Goal: Information Seeking & Learning: Learn about a topic

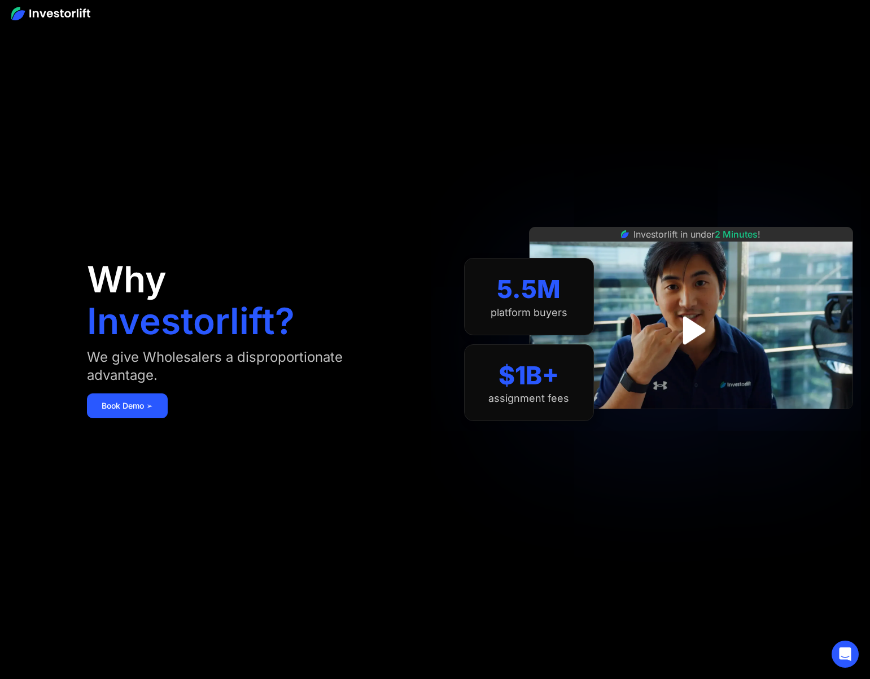
click at [215, 363] on div "We give Wholesalers a disproportionate advantage." at bounding box center [244, 366] width 315 height 36
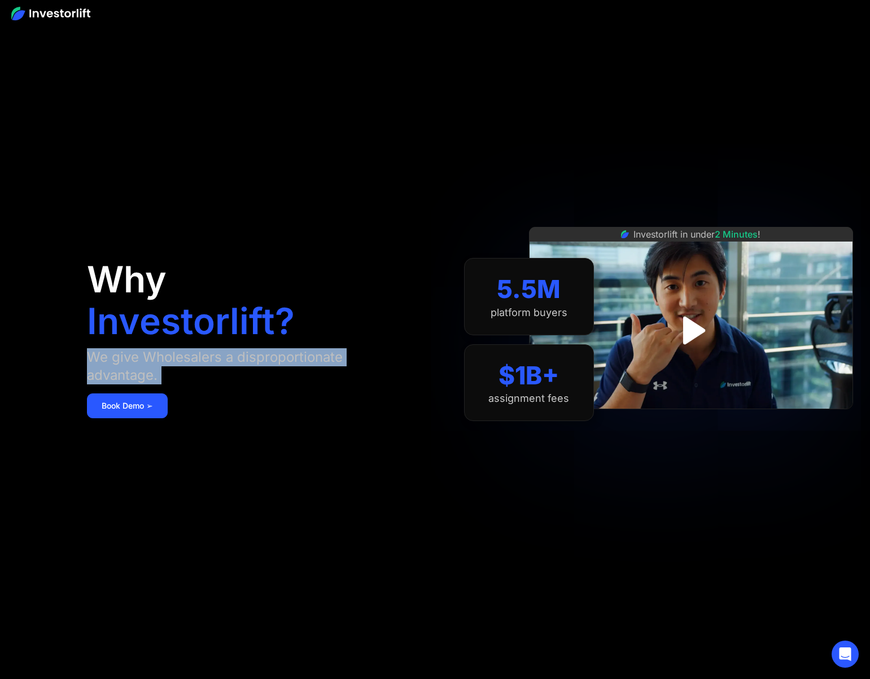
click at [215, 363] on div "We give Wholesalers a disproportionate advantage." at bounding box center [244, 366] width 315 height 36
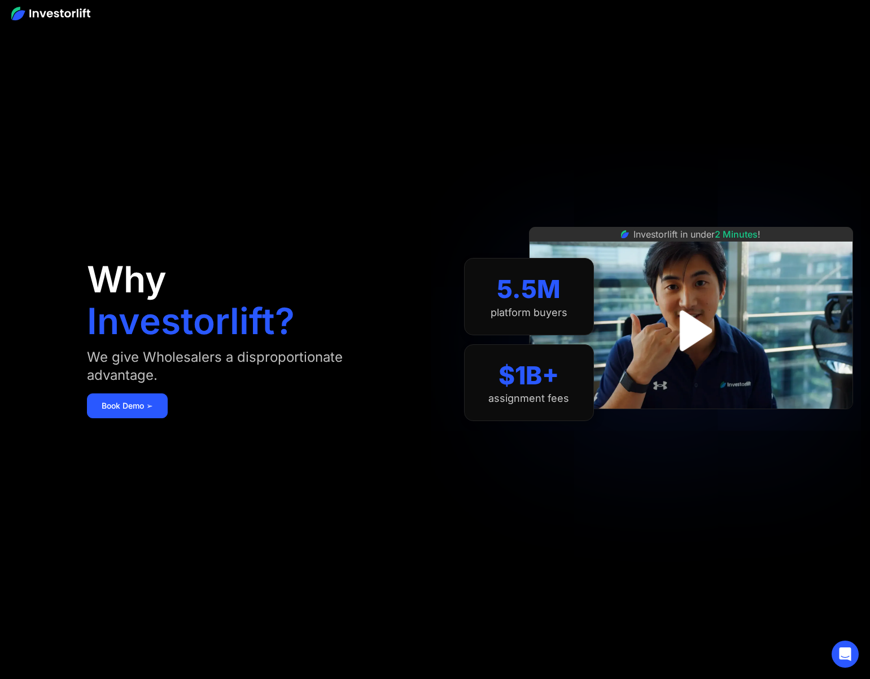
click at [690, 341] on img "open lightbox" at bounding box center [691, 330] width 73 height 73
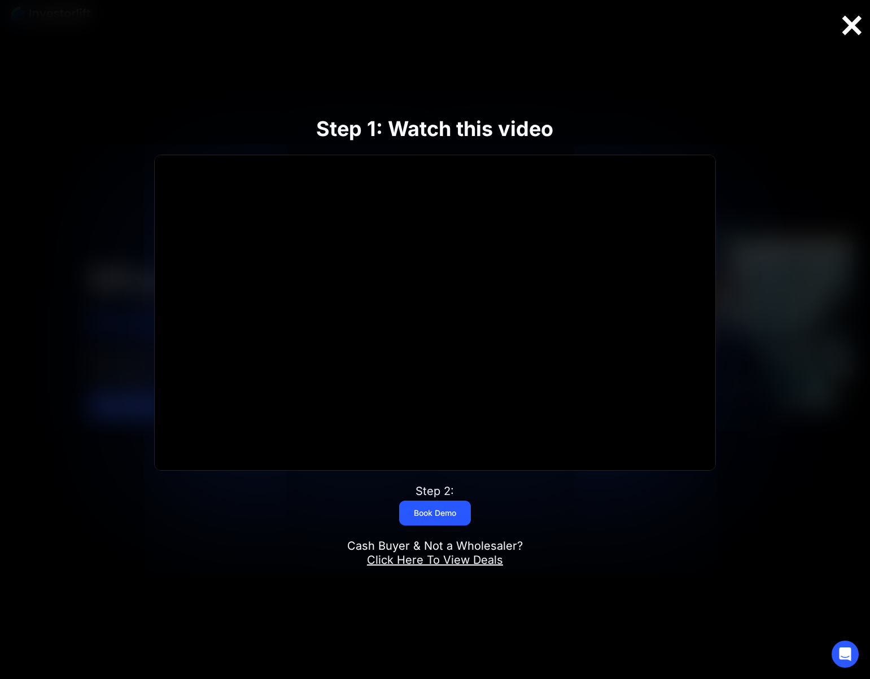
click at [849, 28] on div at bounding box center [852, 26] width 36 height 24
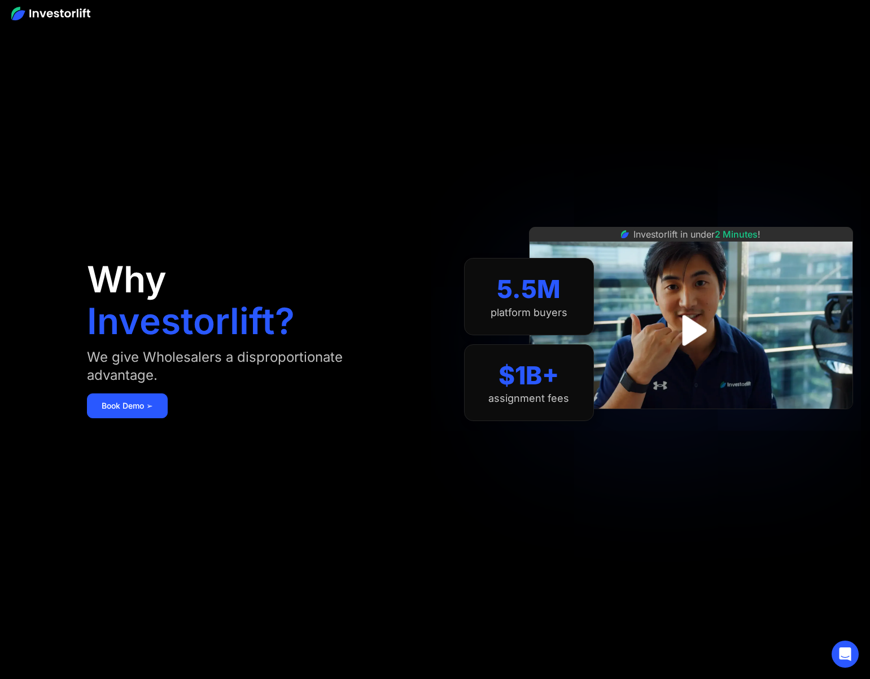
click at [331, 195] on div "Why Investorlift? We give Wholesalers a disproportionate advantage. [DEMOGRAPHI…" at bounding box center [255, 340] width 337 height 612
click at [229, 268] on div "Why Investorlift? We give Wholesalers a disproportionate advantage. [DEMOGRAPHI…" at bounding box center [255, 340] width 337 height 612
